Goal: Task Accomplishment & Management: Use online tool/utility

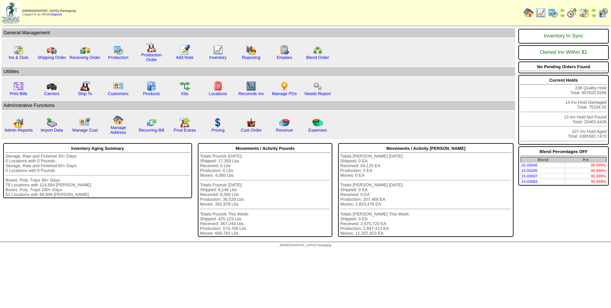
click at [551, 13] on img at bounding box center [553, 13] width 10 height 10
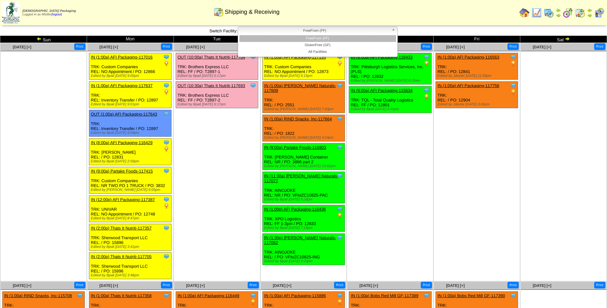
click at [285, 33] on span "FreeFrom (FF)" at bounding box center [314, 31] width 148 height 8
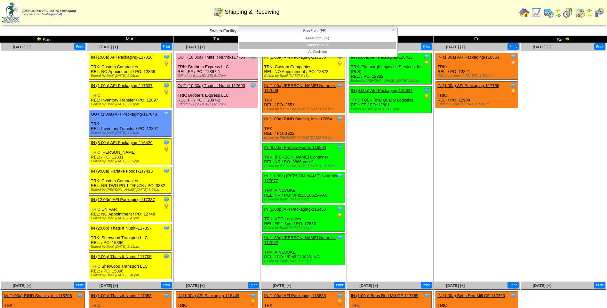
click at [289, 45] on li "GlutenFree (GF)" at bounding box center [317, 45] width 157 height 7
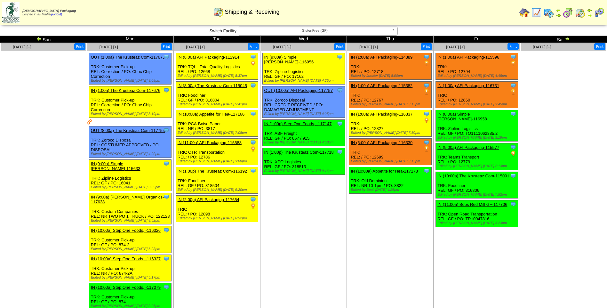
click at [353, 33] on span "GlutenFree (GF)" at bounding box center [314, 31] width 148 height 8
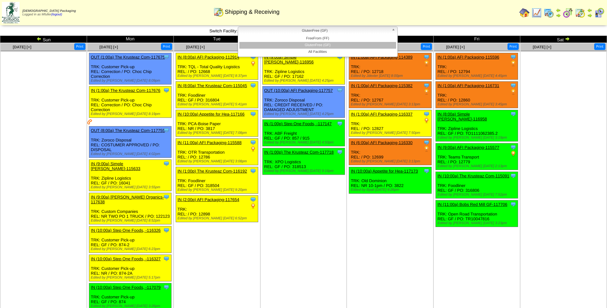
click at [353, 33] on span "GlutenFree (GF)" at bounding box center [314, 31] width 148 height 8
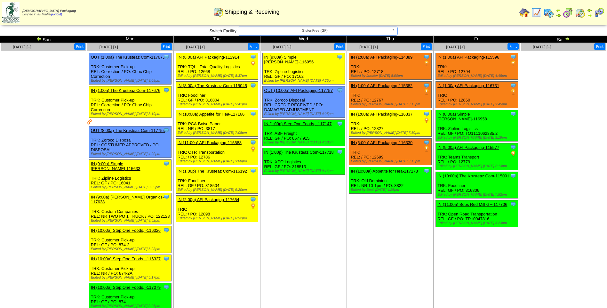
click at [350, 30] on span "GlutenFree (GF)" at bounding box center [314, 31] width 148 height 8
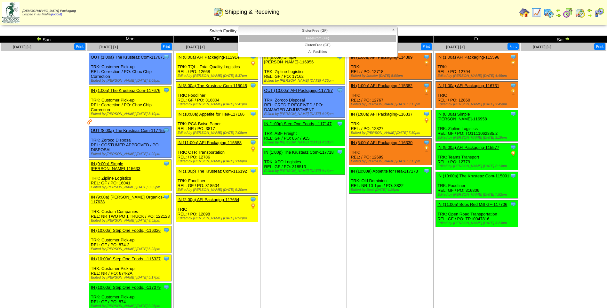
click at [349, 38] on li "FreeFrom (FF)" at bounding box center [317, 38] width 157 height 7
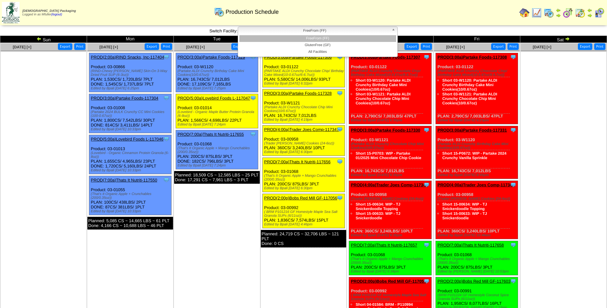
click at [339, 31] on span "FreeFrom (FF)" at bounding box center [314, 31] width 148 height 8
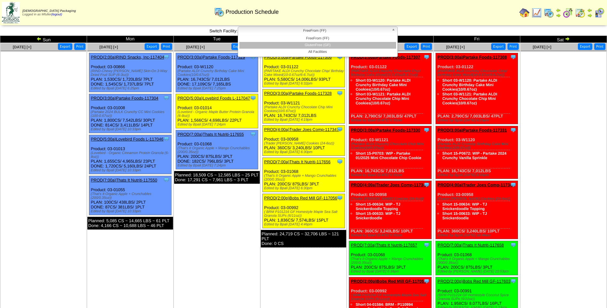
click at [335, 45] on li "GlutenFree (GF)" at bounding box center [317, 45] width 157 height 7
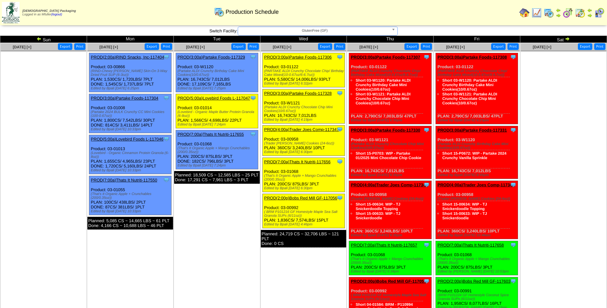
click at [335, 45] on button "Print" at bounding box center [339, 46] width 11 height 7
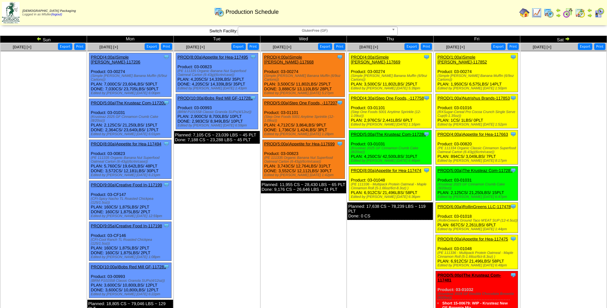
click at [472, 96] on link "PROD(1:00a)Nutrishus Brands-117853" at bounding box center [473, 98] width 72 height 5
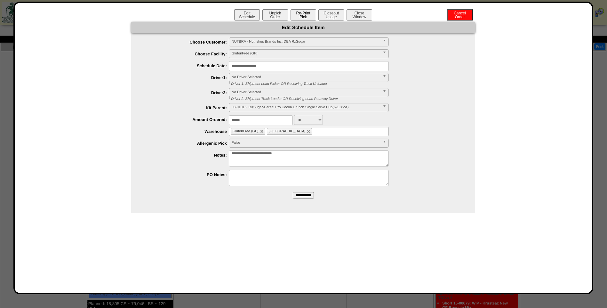
click at [302, 17] on button "Re-Print Pick" at bounding box center [303, 14] width 26 height 11
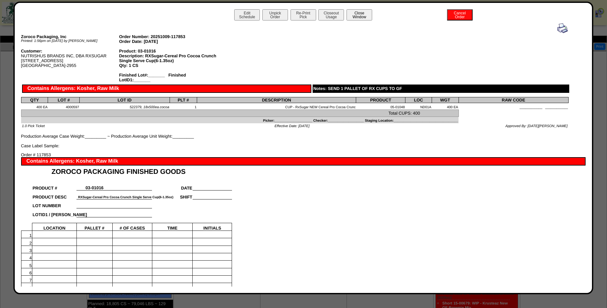
click at [363, 12] on button "Close Window" at bounding box center [359, 14] width 26 height 11
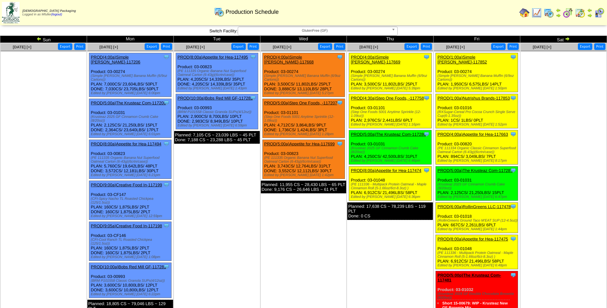
click at [478, 96] on link "PROD(1:00a)Nutrishus Brands-117853" at bounding box center [473, 98] width 72 height 5
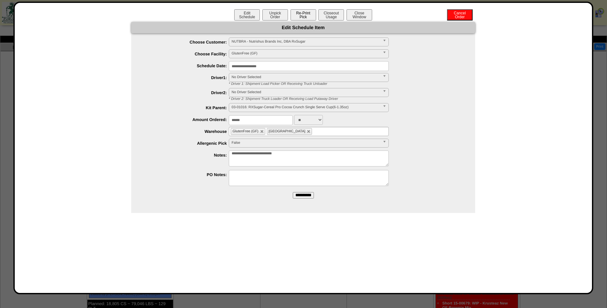
click at [305, 16] on button "Re-Print Pick" at bounding box center [303, 14] width 26 height 11
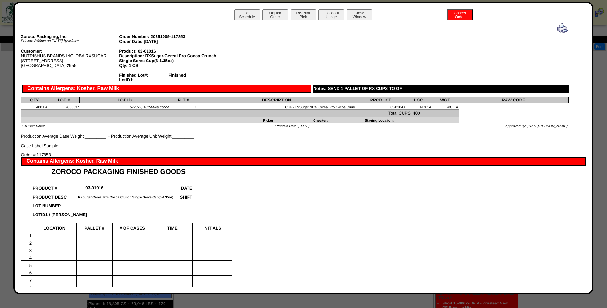
click at [557, 28] on img at bounding box center [562, 28] width 10 height 10
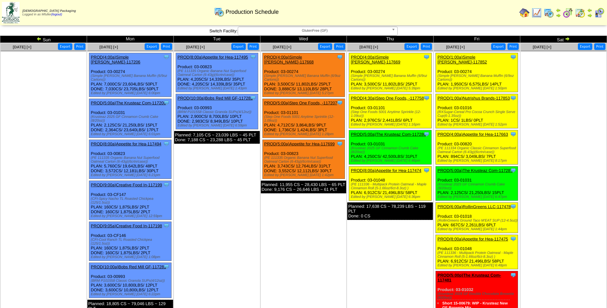
click at [466, 55] on link "PROD(1:00a)Simple [PERSON_NAME]-117852" at bounding box center [462, 60] width 50 height 10
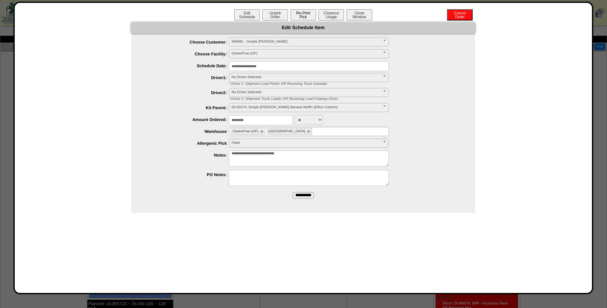
click at [311, 17] on button "Re-Print Pick" at bounding box center [303, 14] width 26 height 11
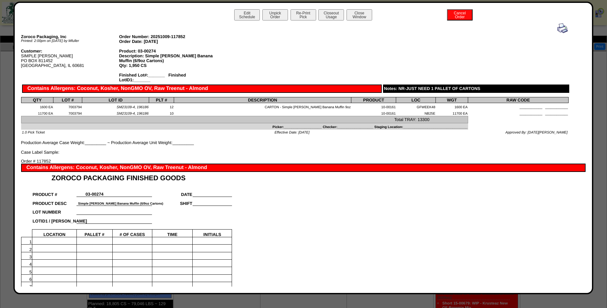
click at [558, 28] on img at bounding box center [562, 28] width 10 height 10
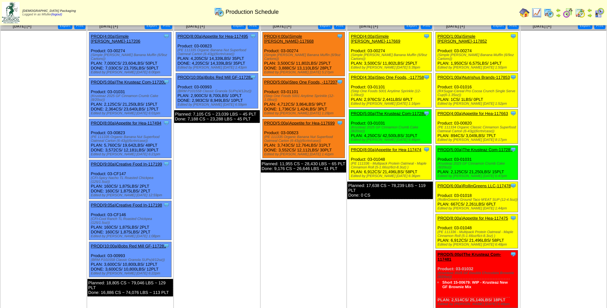
scroll to position [32, 0]
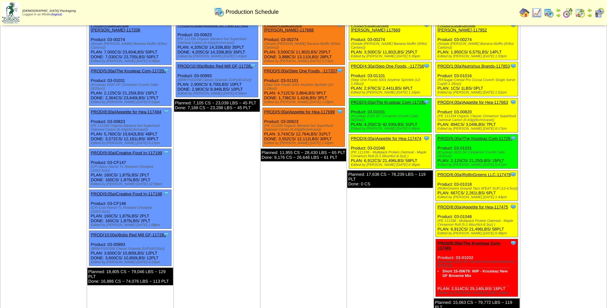
click at [470, 100] on link "PROD(4:00a)Appetite for Hea-117663" at bounding box center [472, 102] width 70 height 5
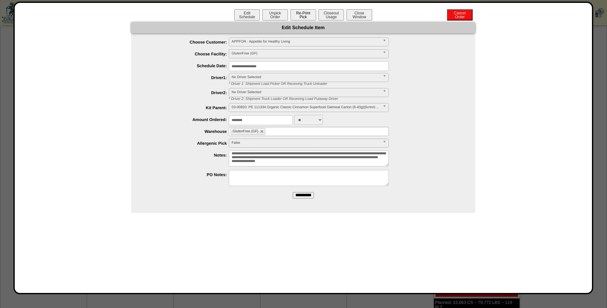
click at [310, 11] on button "Re-Print Pick" at bounding box center [303, 14] width 26 height 11
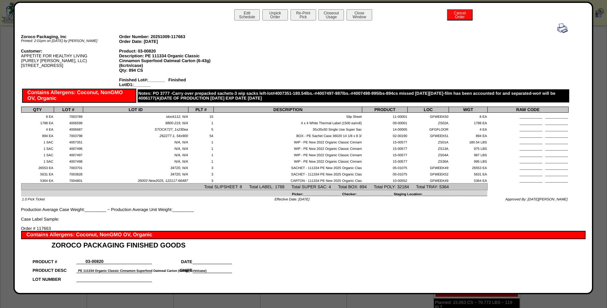
click at [559, 29] on img at bounding box center [562, 28] width 10 height 10
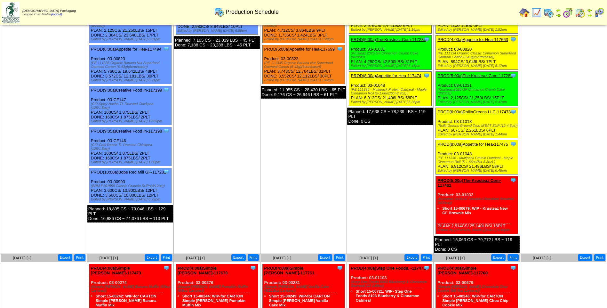
scroll to position [96, 0]
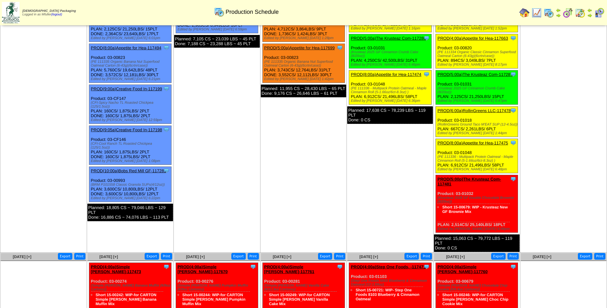
click at [475, 108] on link "PROD(6:00a)RollinGreens LLC-117478" at bounding box center [473, 110] width 73 height 5
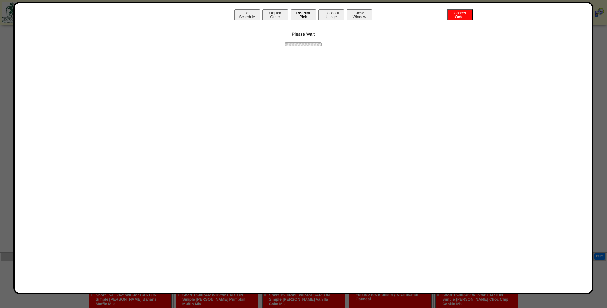
click at [304, 15] on button "Re-Print Pick" at bounding box center [303, 14] width 26 height 11
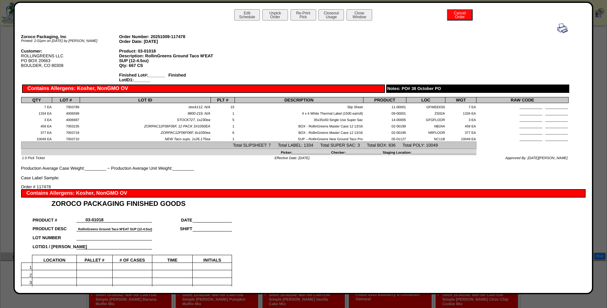
click at [557, 30] on img at bounding box center [562, 28] width 10 height 10
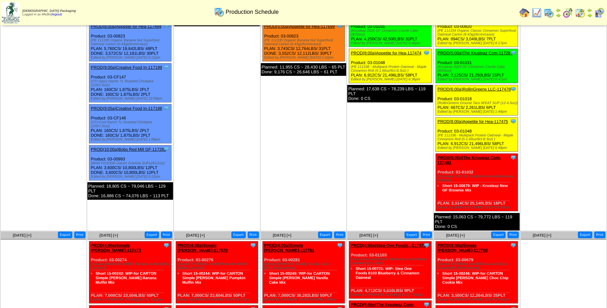
scroll to position [128, 0]
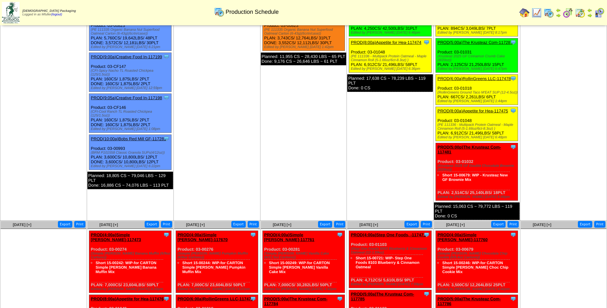
click at [474, 108] on link "PROD(8:00a)Appetite for Hea-117475" at bounding box center [472, 110] width 70 height 5
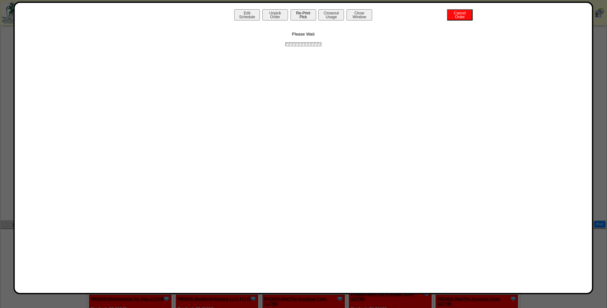
click at [299, 15] on button "Re-Print Pick" at bounding box center [303, 14] width 26 height 11
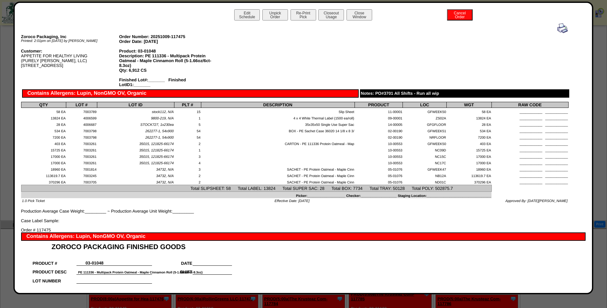
click at [557, 31] on img at bounding box center [562, 28] width 10 height 10
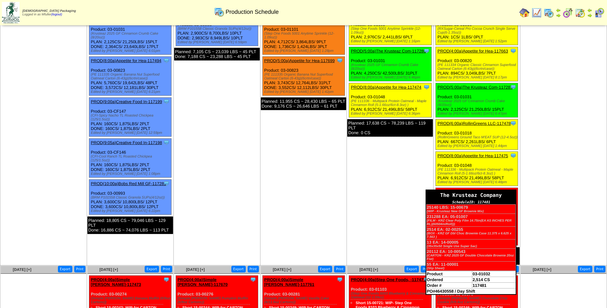
scroll to position [96, 0]
